Goal: Task Accomplishment & Management: Use online tool/utility

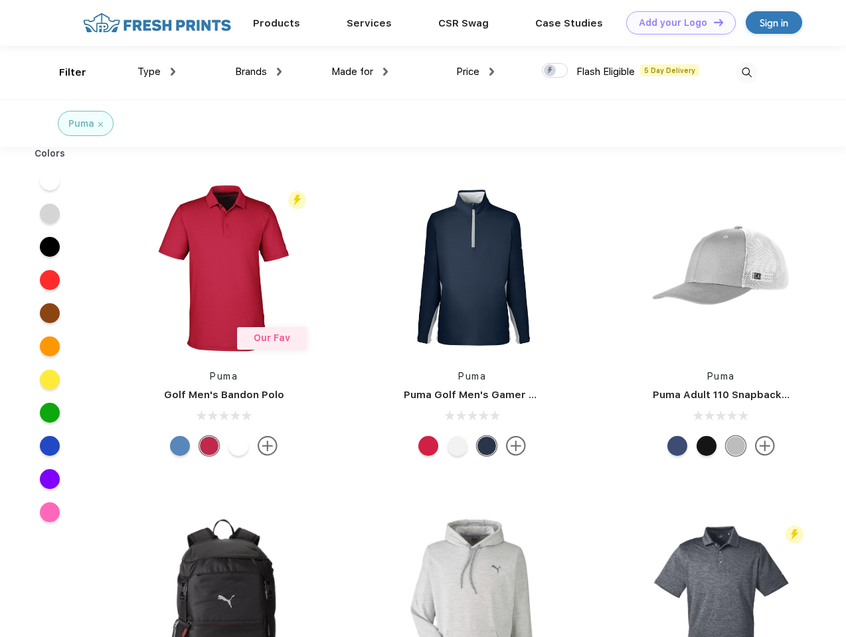
click at [676, 23] on link "Add your Logo Design Tool" at bounding box center [681, 22] width 110 height 23
click at [0, 0] on div "Design Tool" at bounding box center [0, 0] width 0 height 0
click at [712, 22] on link "Add your Logo Design Tool" at bounding box center [681, 22] width 110 height 23
click at [64, 72] on div "Filter" at bounding box center [72, 72] width 27 height 15
click at [157, 72] on span "Type" at bounding box center [148, 72] width 23 height 12
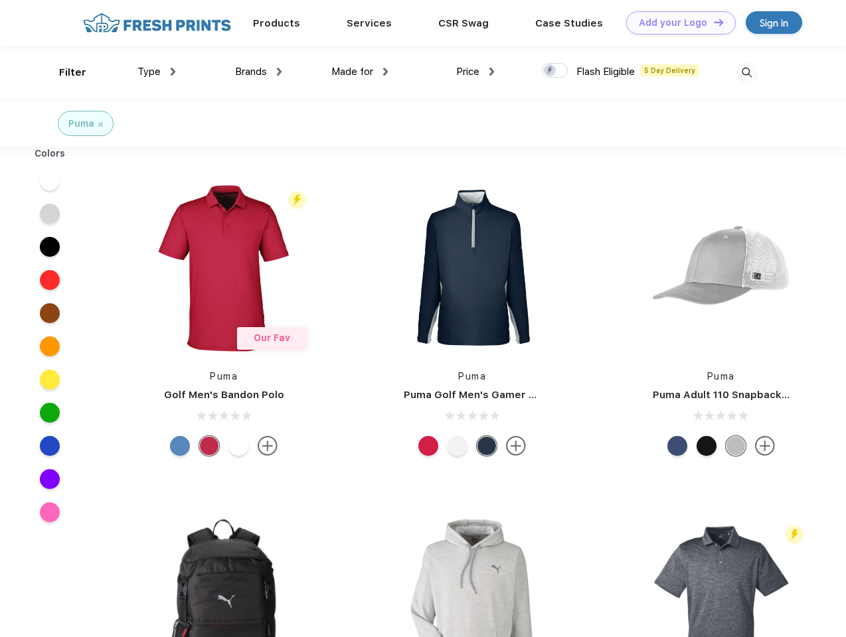
click at [258, 72] on span "Brands" at bounding box center [251, 72] width 32 height 12
click at [360, 72] on span "Made for" at bounding box center [352, 72] width 42 height 12
click at [475, 72] on span "Price" at bounding box center [467, 72] width 23 height 12
click at [555, 71] on div at bounding box center [555, 70] width 26 height 15
click at [550, 71] on input "checkbox" at bounding box center [546, 66] width 9 height 9
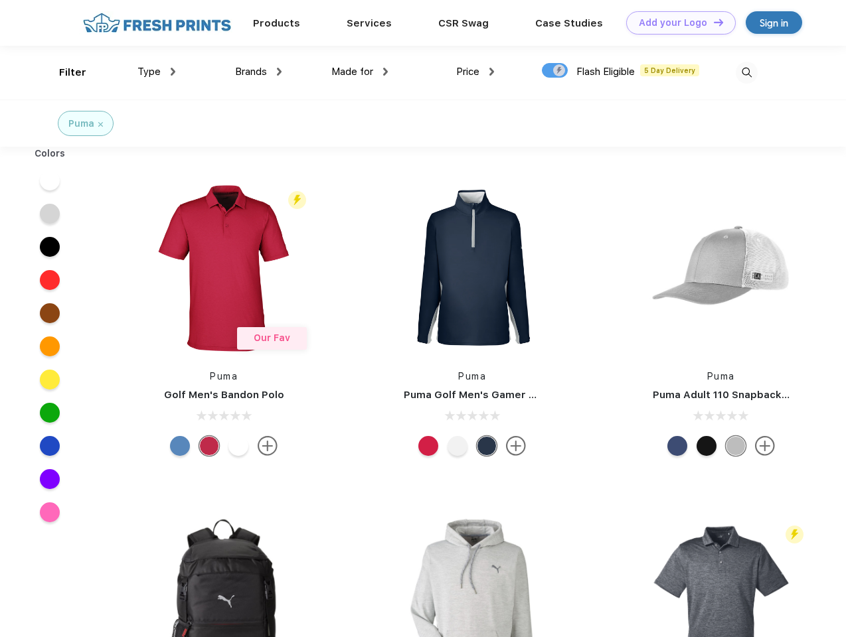
click at [746, 72] on img at bounding box center [747, 73] width 22 height 22
